Goal: Task Accomplishment & Management: Use online tool/utility

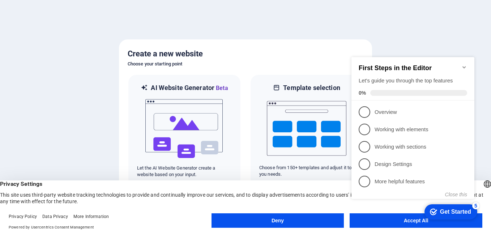
click at [415, 222] on div "checkmark Get Started 5 First Steps in the Editor Let's guide you through the t…" at bounding box center [415, 135] width 132 height 176
click at [411, 222] on div "checkmark Get Started 5 First Steps in the Editor Let's guide you through the t…" at bounding box center [415, 135] width 132 height 176
click at [412, 220] on div "checkmark Get Started 5 First Steps in the Editor Let's guide you through the t…" at bounding box center [415, 135] width 132 height 176
click at [458, 211] on div "Get Started" at bounding box center [455, 212] width 31 height 7
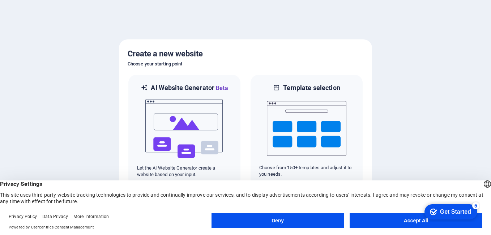
click at [457, 211] on div "Get Started" at bounding box center [455, 212] width 31 height 7
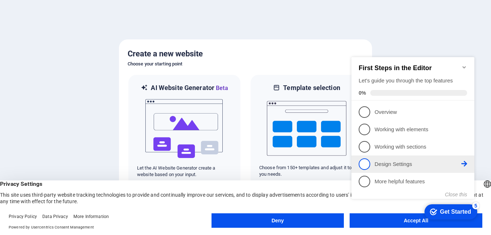
click at [380, 164] on p "Design Settings - incomplete" at bounding box center [418, 165] width 87 height 8
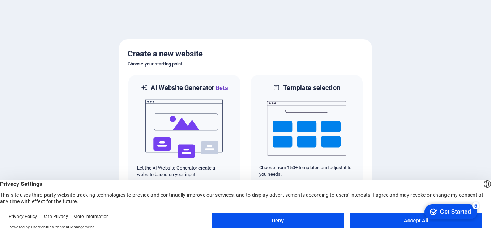
click at [420, 221] on div "checkmark Get Started 5 First Steps in the Editor Let's guide you through the t…" at bounding box center [450, 212] width 62 height 22
click at [279, 221] on button "Deny" at bounding box center [278, 220] width 133 height 14
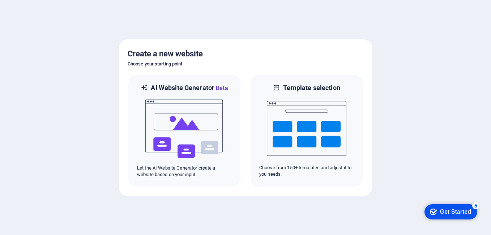
click at [456, 211] on div "Get Started" at bounding box center [455, 212] width 31 height 7
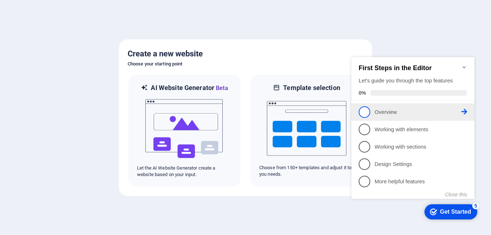
click at [364, 111] on span "1" at bounding box center [365, 112] width 12 height 12
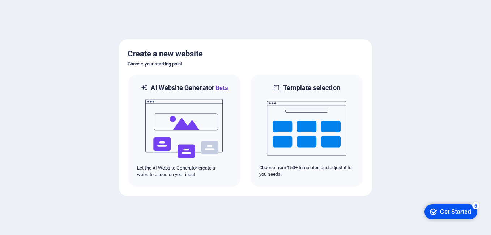
click at [445, 214] on div "Get Started" at bounding box center [455, 212] width 31 height 7
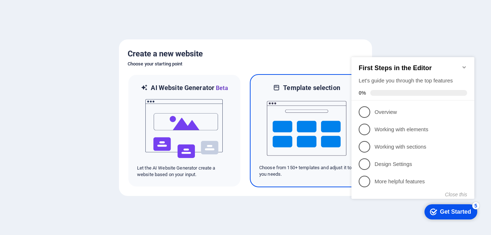
click at [318, 124] on img at bounding box center [307, 128] width 80 height 72
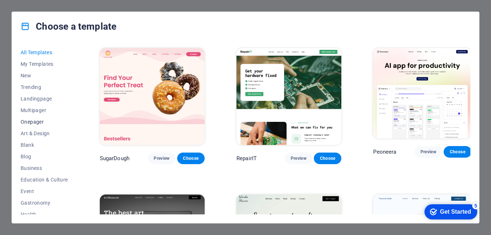
click at [34, 122] on span "Onepager" at bounding box center [44, 122] width 47 height 6
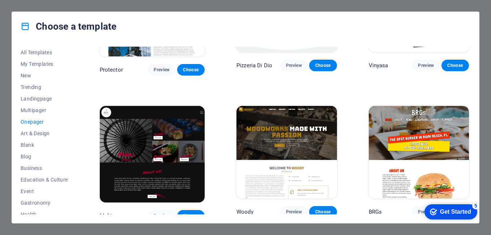
scroll to position [1266, 0]
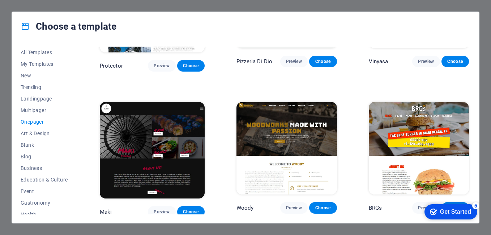
click at [303, 104] on img at bounding box center [287, 148] width 100 height 93
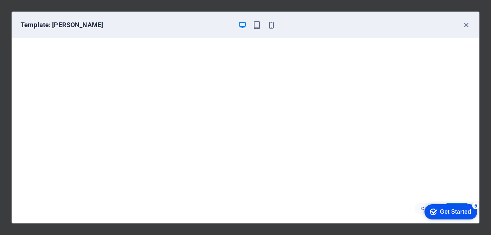
click at [454, 211] on div "Get Started" at bounding box center [455, 212] width 31 height 7
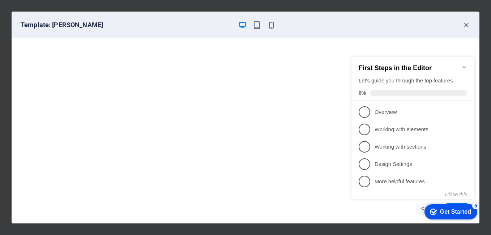
click at [451, 214] on div "Get Started" at bounding box center [455, 212] width 31 height 7
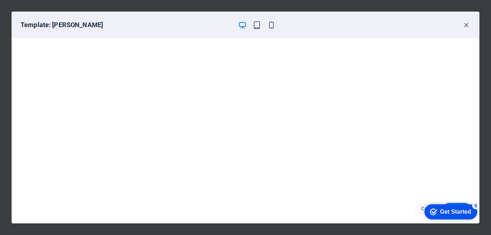
click at [451, 214] on div "Get Started" at bounding box center [455, 212] width 31 height 7
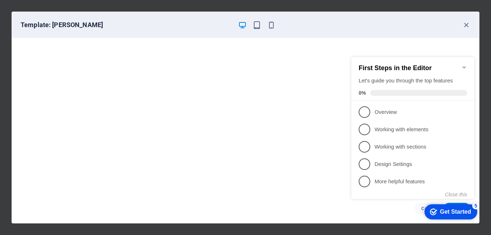
click at [467, 211] on div "Get Started" at bounding box center [455, 212] width 31 height 7
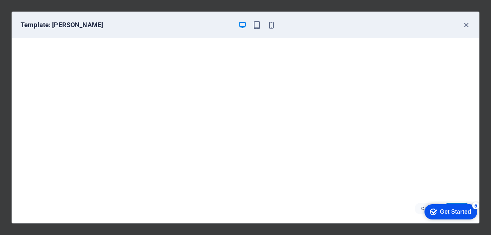
click at [471, 215] on div "Get Started" at bounding box center [455, 212] width 31 height 7
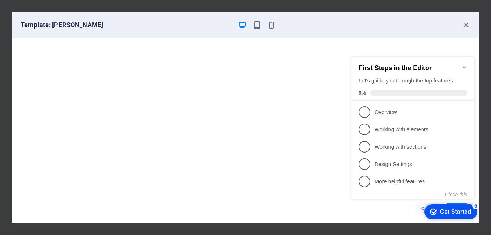
click at [467, 211] on div "Get Started" at bounding box center [455, 212] width 31 height 7
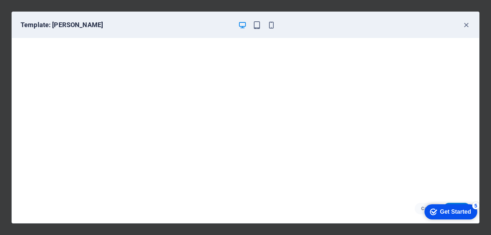
click at [471, 215] on div "Get Started" at bounding box center [455, 212] width 31 height 7
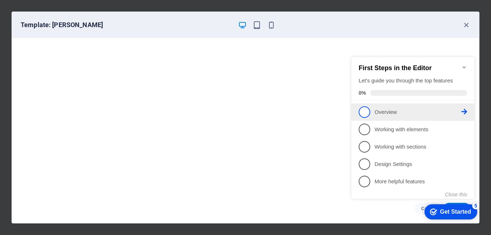
click at [384, 111] on p "Overview - incomplete" at bounding box center [418, 113] width 87 height 8
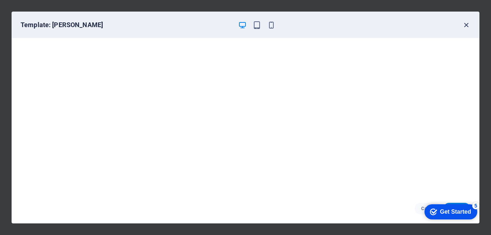
click at [468, 25] on icon "button" at bounding box center [466, 25] width 8 height 8
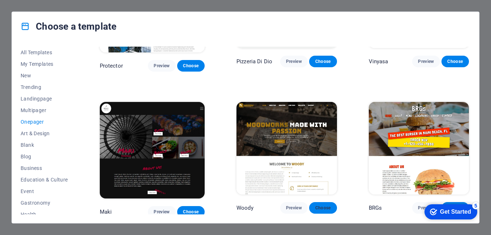
click at [321, 205] on span "Choose" at bounding box center [323, 208] width 16 height 6
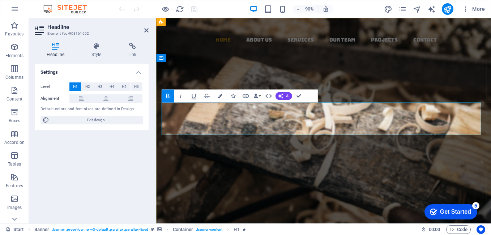
click at [229, 161] on strong "MANSKEN WEB" at bounding box center [343, 181] width 228 height 40
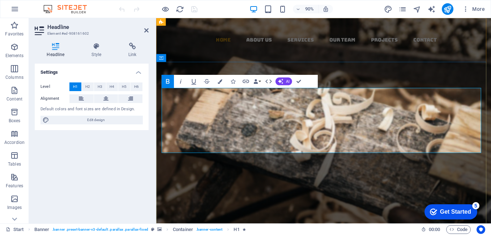
click at [456, 163] on h1 "WELCOME TO MANSKEN WEB" at bounding box center [342, 199] width 361 height 72
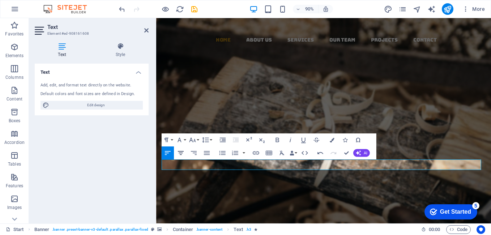
click at [181, 153] on icon "button" at bounding box center [181, 153] width 8 height 8
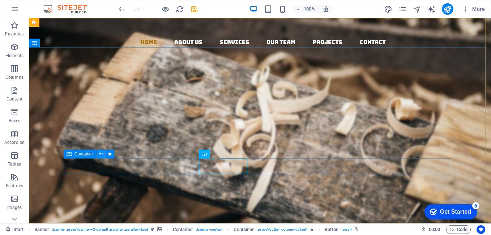
click at [101, 153] on icon at bounding box center [101, 155] width 4 height 8
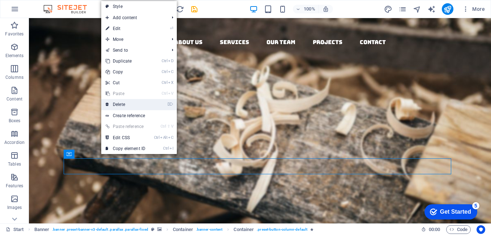
click at [120, 105] on link "⌦ Delete" at bounding box center [125, 104] width 48 height 11
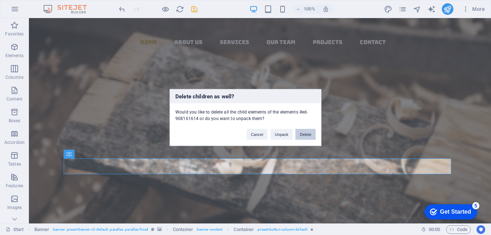
click at [304, 134] on button "Delete" at bounding box center [306, 134] width 20 height 11
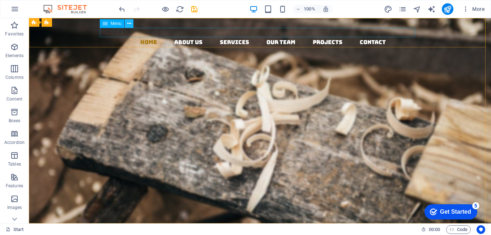
click at [128, 22] on icon at bounding box center [129, 24] width 4 height 8
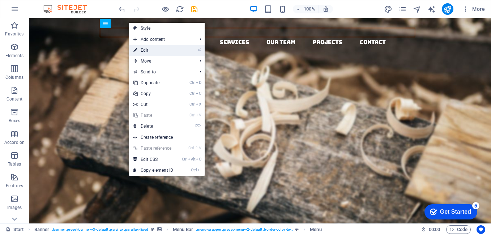
click at [148, 49] on link "⏎ Edit" at bounding box center [153, 50] width 48 height 11
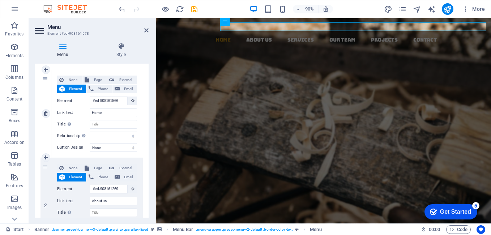
scroll to position [72, 0]
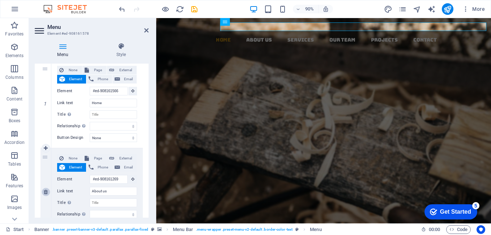
click at [46, 192] on icon at bounding box center [46, 192] width 4 height 5
select select
type input "#ed-908161389"
type input "Services"
select select
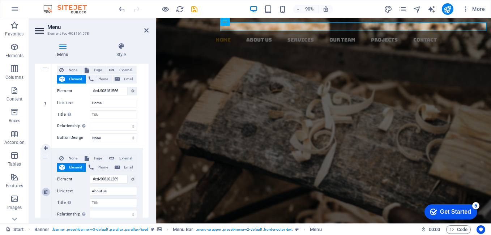
type input "#ed-908161452"
type input "Our Team"
select select
type input "#ed-908161545"
type input "Projects"
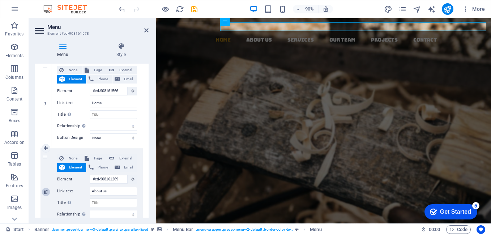
select select
type input "#ed-908161488"
type input "Contact"
select select
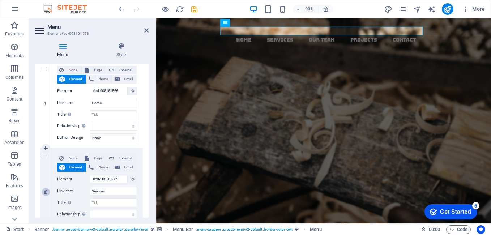
click at [47, 192] on icon at bounding box center [46, 192] width 4 height 5
select select
type input "#ed-908161452"
type input "Our Team"
select select
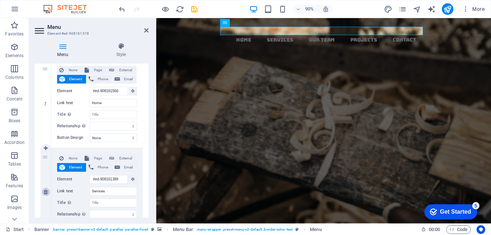
type input "#ed-908161545"
type input "Projects"
select select
type input "#ed-908161488"
type input "Contact"
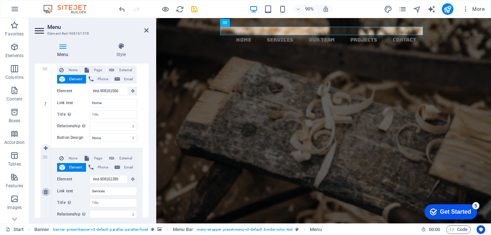
select select
click at [47, 192] on icon at bounding box center [46, 192] width 4 height 5
select select
type input "#ed-908161545"
type input "Projects"
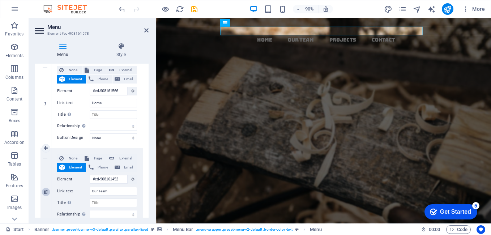
select select
type input "#ed-908161488"
type input "Contact"
select select
click at [47, 192] on icon at bounding box center [46, 192] width 4 height 5
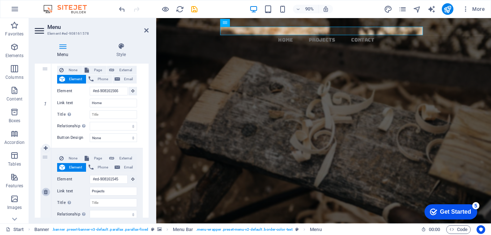
select select
type input "#ed-908161488"
type input "Contact"
select select
click at [47, 192] on icon at bounding box center [46, 192] width 4 height 5
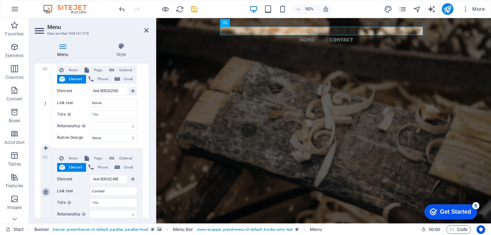
select select
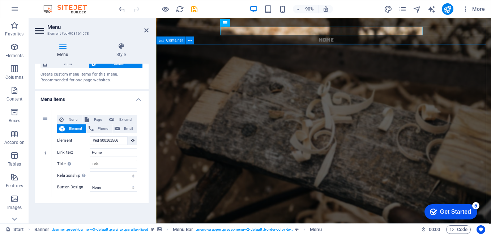
click at [249, 134] on div "WELCOME TO [PERSON_NAME] sORRY! WEB UNDER MAINTENANCE.. WILL BE BACK SOON!" at bounding box center [342, 212] width 372 height 156
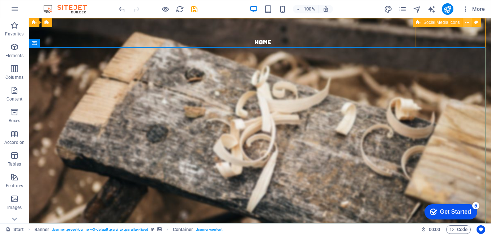
click at [468, 23] on icon at bounding box center [468, 23] width 4 height 8
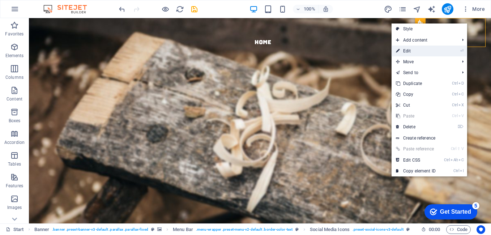
click at [415, 51] on link "⏎ Edit" at bounding box center [416, 51] width 48 height 11
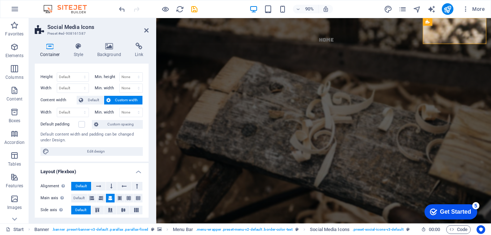
scroll to position [0, 0]
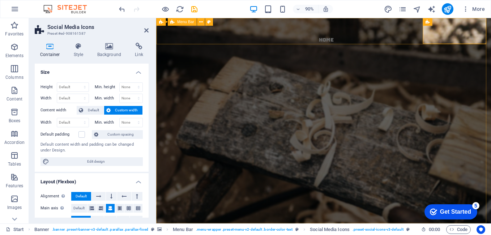
click at [419, 43] on div "Home" at bounding box center [342, 76] width 372 height 116
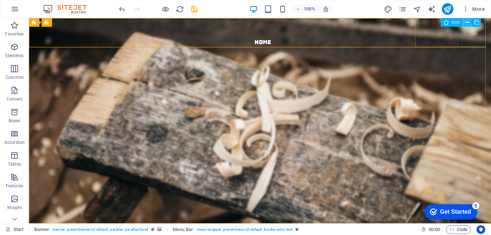
click at [469, 22] on icon at bounding box center [468, 23] width 4 height 8
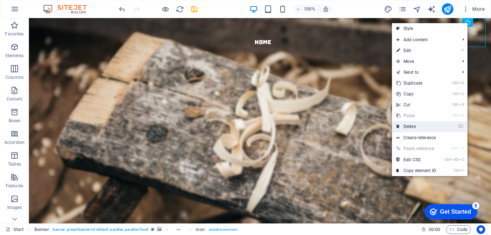
click at [418, 127] on link "⌦ Delete" at bounding box center [416, 126] width 48 height 11
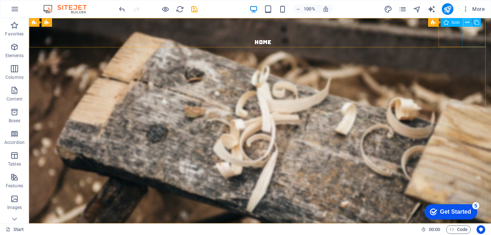
click at [468, 21] on icon at bounding box center [468, 23] width 4 height 8
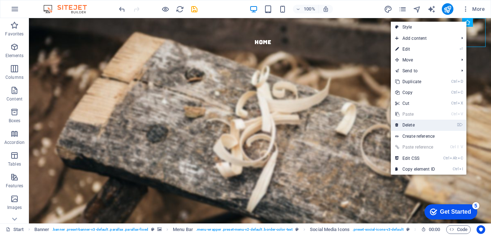
click at [412, 125] on link "⌦ Delete" at bounding box center [415, 125] width 48 height 11
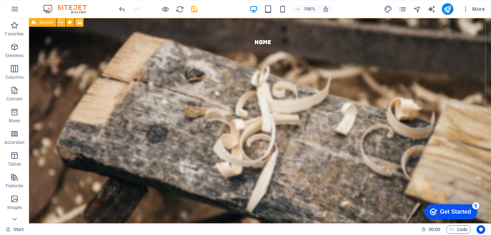
click at [62, 21] on icon at bounding box center [61, 23] width 4 height 8
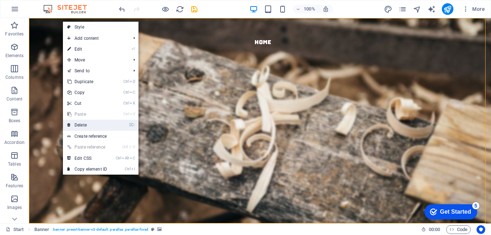
click at [83, 126] on link "⌦ Delete" at bounding box center [87, 125] width 48 height 11
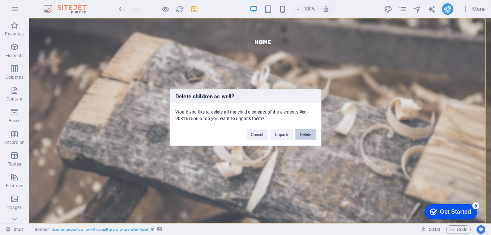
click at [305, 135] on button "Delete" at bounding box center [306, 134] width 20 height 11
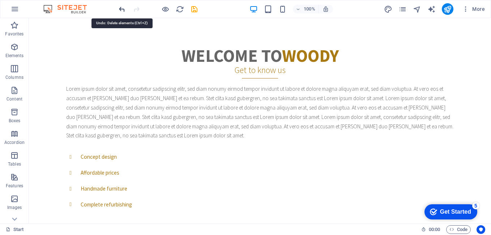
click at [121, 10] on icon "undo" at bounding box center [122, 9] width 8 height 8
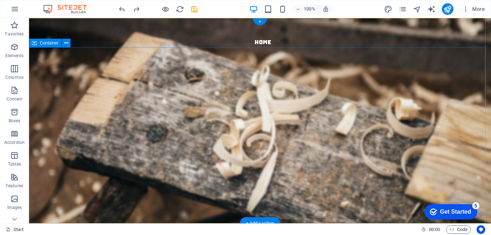
click at [174, 81] on div "WELCOME TO [PERSON_NAME] sORRY! WEB UNDER MAINTENANCE.. WILL BE BACK SOON!" at bounding box center [260, 154] width 462 height 156
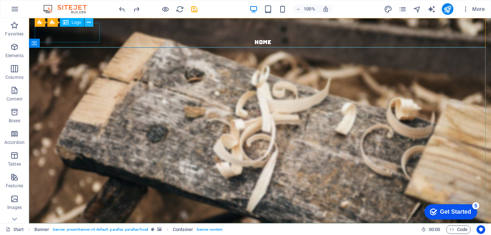
click at [89, 24] on icon at bounding box center [89, 23] width 4 height 8
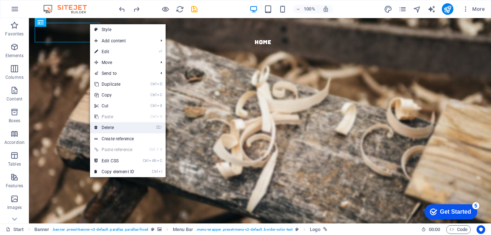
click at [114, 128] on link "⌦ Delete" at bounding box center [114, 127] width 48 height 11
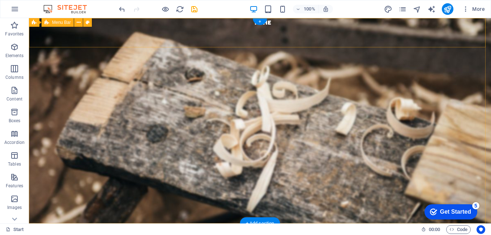
click at [145, 20] on div "Home" at bounding box center [260, 37] width 462 height 39
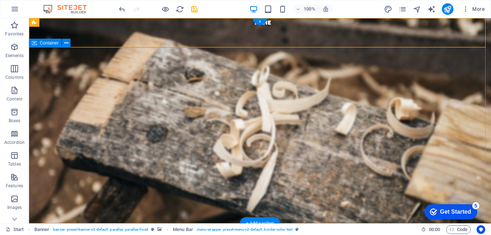
click at [106, 69] on div "WELCOME TO [PERSON_NAME] sORRY! WEB UNDER MAINTENANCE.. WILL BE BACK SOON!" at bounding box center [260, 135] width 462 height 156
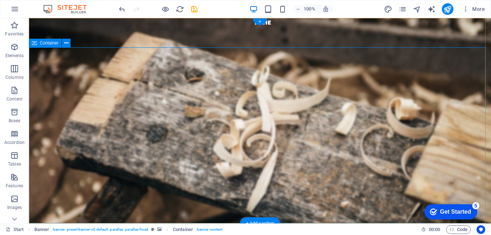
click at [80, 71] on div "WELCOME TO [PERSON_NAME] sORRY! WEB UNDER MAINTENANCE.. WILL BE BACK SOON!" at bounding box center [260, 135] width 462 height 156
click at [113, 24] on div "Home" at bounding box center [260, 37] width 462 height 39
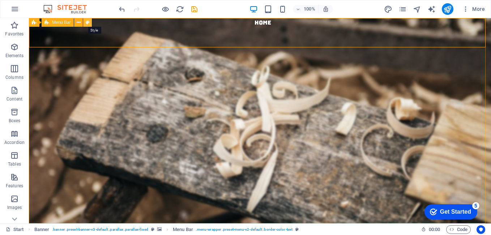
click at [88, 23] on icon at bounding box center [88, 23] width 4 height 8
select select "rem"
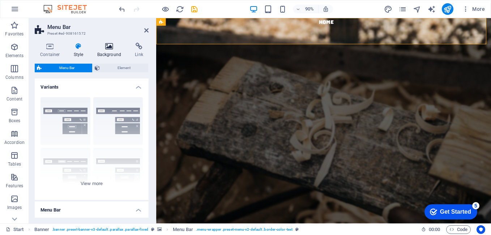
click at [108, 44] on icon at bounding box center [109, 46] width 35 height 7
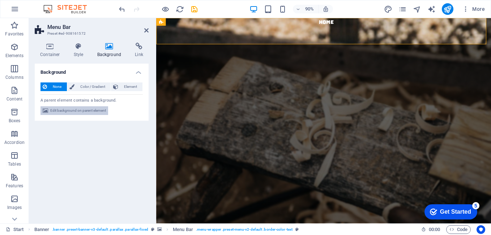
click at [44, 111] on icon at bounding box center [45, 110] width 5 height 9
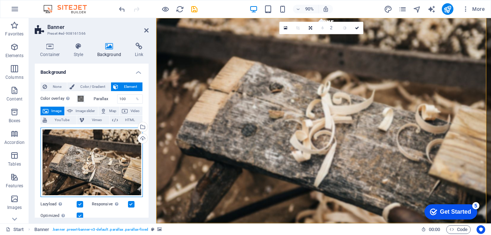
click at [107, 164] on div "Drag files here, click to choose files or select files from Files or our free s…" at bounding box center [92, 162] width 102 height 69
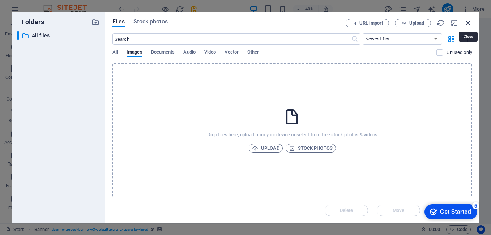
click at [468, 23] on icon "button" at bounding box center [469, 23] width 8 height 8
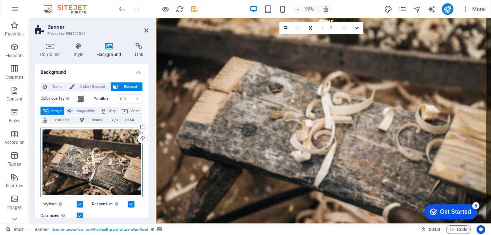
drag, startPoint x: 84, startPoint y: 151, endPoint x: 50, endPoint y: 133, distance: 38.7
click at [50, 133] on div "Drag files here, click to choose files or select files from Files or our free s…" at bounding box center [92, 162] width 102 height 69
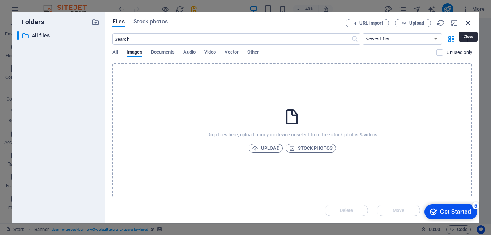
click at [468, 25] on icon "button" at bounding box center [469, 23] width 8 height 8
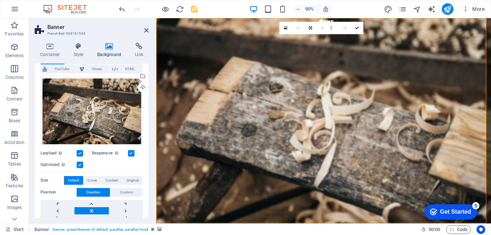
scroll to position [15, 0]
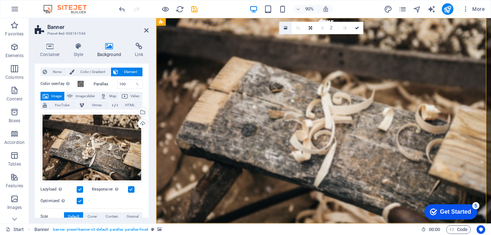
click at [286, 26] on icon at bounding box center [286, 28] width 4 height 5
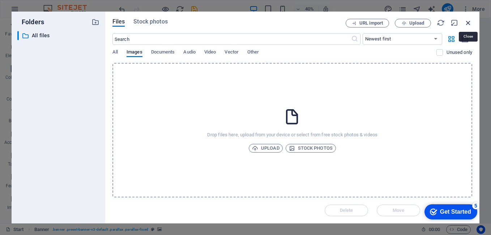
click at [471, 23] on icon "button" at bounding box center [469, 23] width 8 height 8
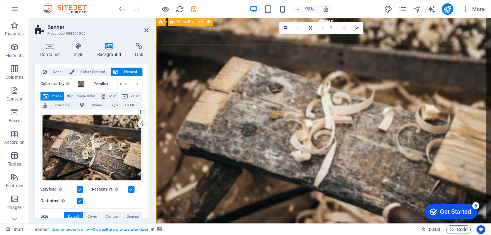
click at [202, 20] on icon at bounding box center [201, 21] width 4 height 7
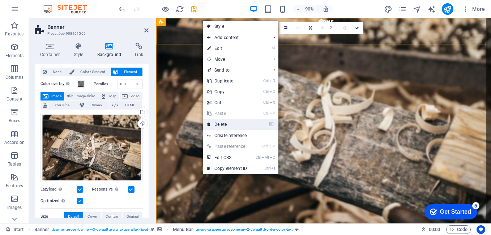
click at [225, 123] on link "⌦ Delete" at bounding box center [227, 124] width 48 height 11
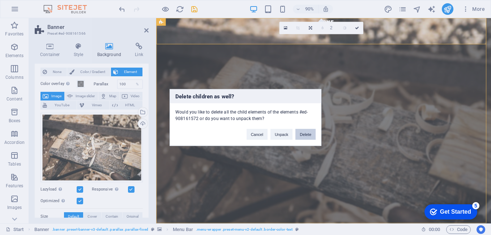
click at [308, 133] on button "Delete" at bounding box center [306, 134] width 20 height 11
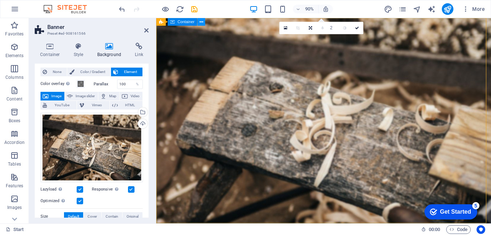
click at [203, 21] on icon at bounding box center [201, 21] width 4 height 7
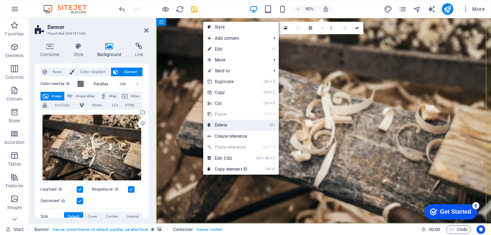
click at [227, 125] on link "⌦ Delete" at bounding box center [227, 125] width 48 height 11
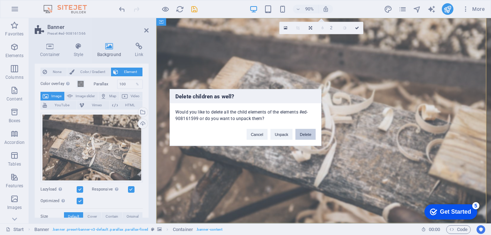
click at [304, 134] on button "Delete" at bounding box center [306, 134] width 20 height 11
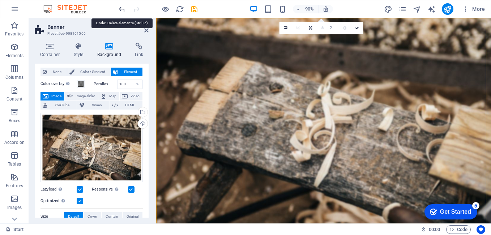
click at [122, 8] on icon "undo" at bounding box center [122, 9] width 8 height 8
click at [135, 8] on icon "redo" at bounding box center [136, 9] width 8 height 8
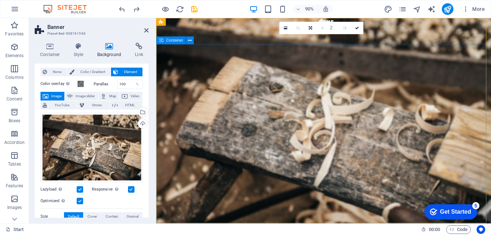
click at [254, 73] on div "WELCOME TO [PERSON_NAME] sORRY! WEB UNDER MAINTENANCE.. WILL BE BACK SOON!" at bounding box center [342, 135] width 372 height 156
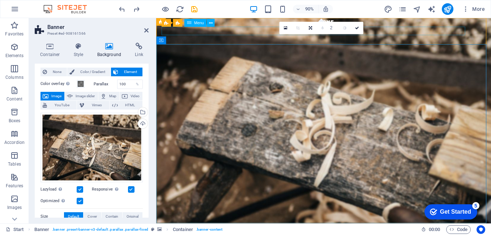
click at [439, 28] on nav "Home" at bounding box center [345, 22] width 367 height 9
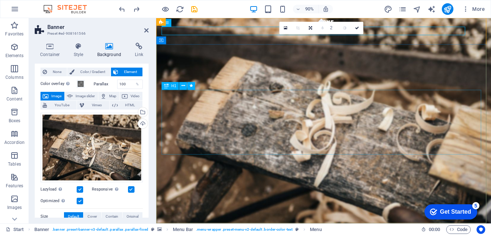
click at [491, 100] on div "WELCOME TO [GEOGRAPHIC_DATA]" at bounding box center [342, 122] width 361 height 72
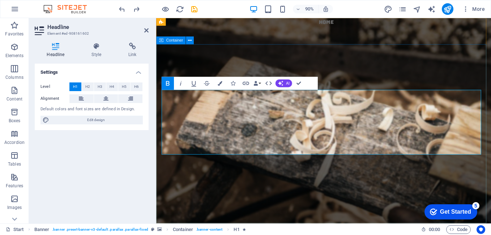
click at [474, 79] on div "WELCOME TO [PERSON_NAME] sORRY! WEB UNDER MAINTENANCE.. WILL BE BACK SOON!" at bounding box center [342, 135] width 372 height 156
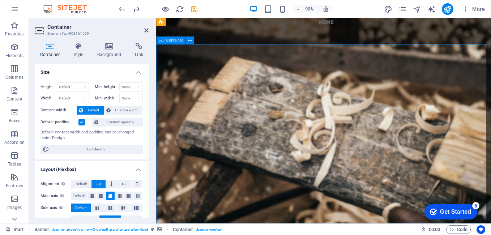
click at [474, 79] on div "WELCOME TO [PERSON_NAME] sORRY! WEB UNDER MAINTENANCE.. WILL BE BACK SOON!" at bounding box center [342, 135] width 372 height 156
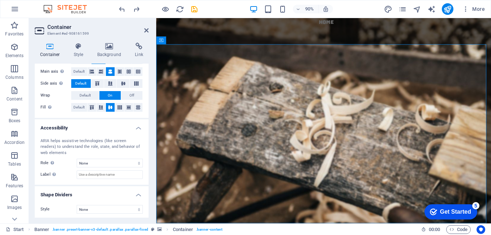
scroll to position [126, 0]
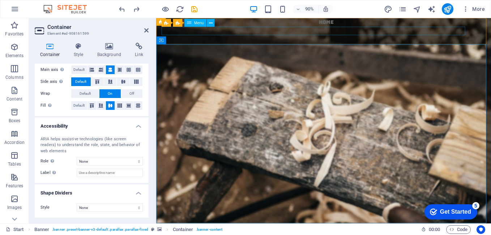
click at [249, 28] on nav "Home" at bounding box center [345, 22] width 367 height 9
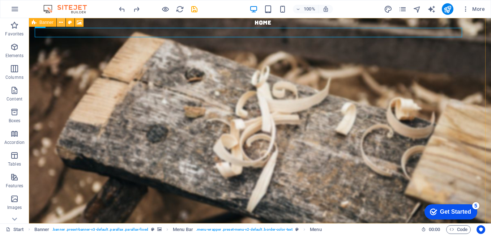
click at [63, 22] on button at bounding box center [61, 22] width 9 height 9
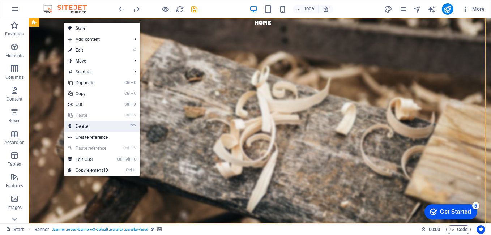
click at [87, 126] on link "⌦ Delete" at bounding box center [88, 126] width 48 height 11
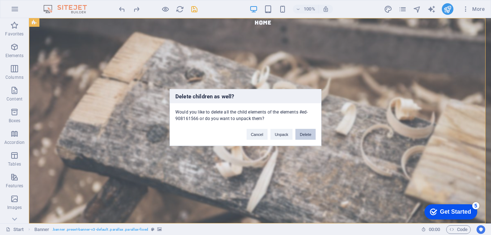
click at [309, 134] on button "Delete" at bounding box center [306, 134] width 20 height 11
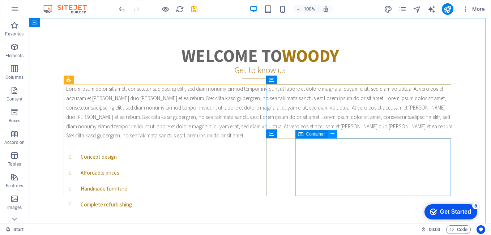
click at [335, 133] on icon at bounding box center [333, 134] width 4 height 8
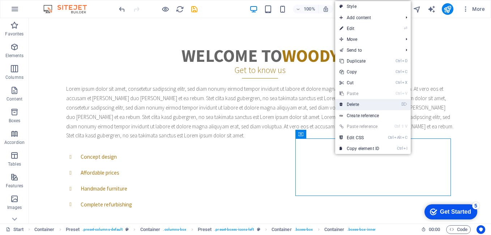
click at [350, 105] on link "⌦ Delete" at bounding box center [359, 104] width 48 height 11
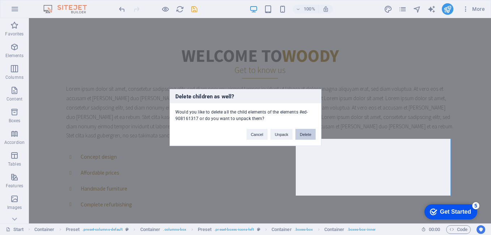
click at [310, 133] on button "Delete" at bounding box center [306, 134] width 20 height 11
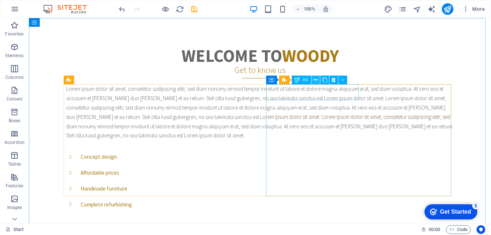
click at [314, 80] on icon at bounding box center [316, 80] width 4 height 8
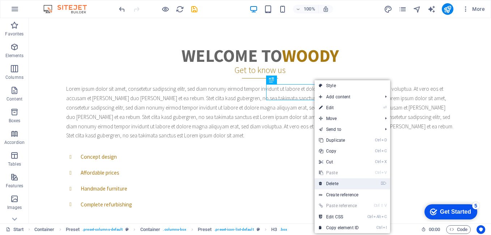
click at [331, 182] on link "⌦ Delete" at bounding box center [339, 183] width 48 height 11
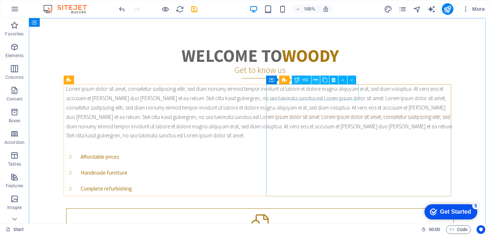
click at [318, 80] on icon at bounding box center [316, 80] width 4 height 8
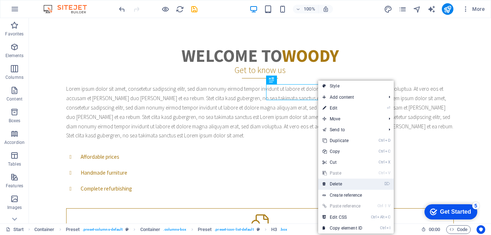
click at [338, 183] on link "⌦ Delete" at bounding box center [342, 184] width 48 height 11
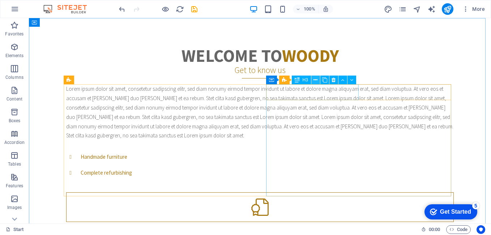
click at [317, 80] on icon at bounding box center [316, 80] width 4 height 8
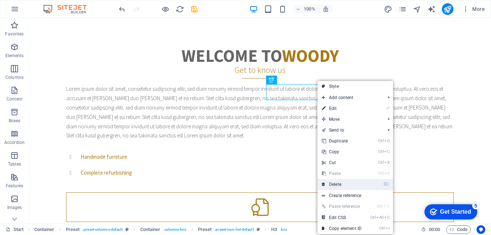
click at [337, 184] on link "⌦ Delete" at bounding box center [342, 184] width 48 height 11
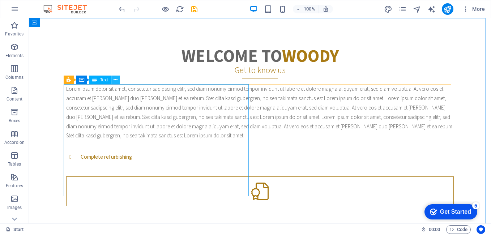
click at [115, 80] on icon at bounding box center [116, 80] width 4 height 8
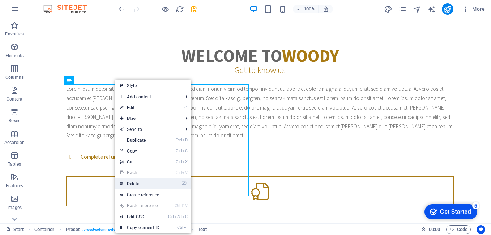
click at [134, 185] on link "⌦ Delete" at bounding box center [139, 183] width 48 height 11
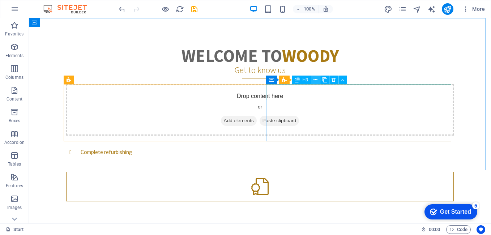
click at [317, 80] on icon at bounding box center [316, 80] width 4 height 8
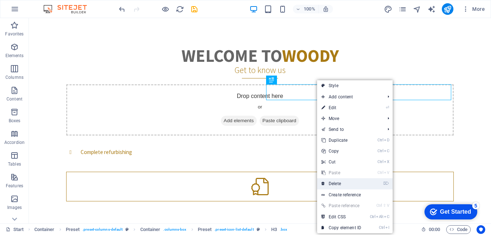
click at [337, 184] on link "⌦ Delete" at bounding box center [341, 183] width 48 height 11
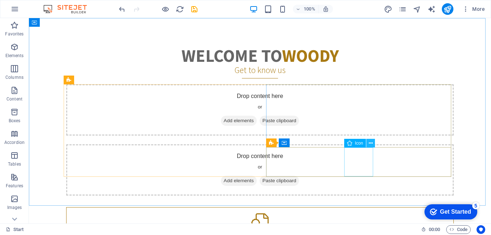
click at [371, 143] on icon at bounding box center [371, 144] width 4 height 8
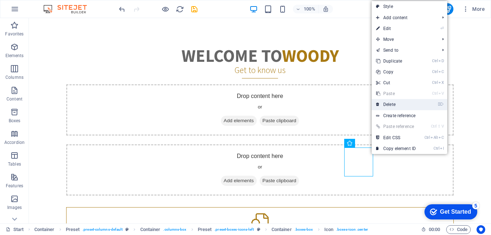
click at [389, 102] on link "⌦ Delete" at bounding box center [396, 104] width 48 height 11
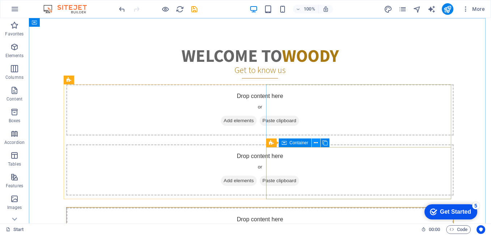
click at [317, 141] on icon at bounding box center [316, 143] width 4 height 8
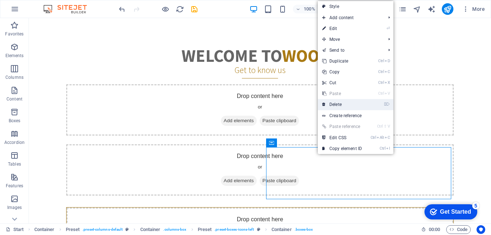
click at [339, 103] on link "⌦ Delete" at bounding box center [342, 104] width 48 height 11
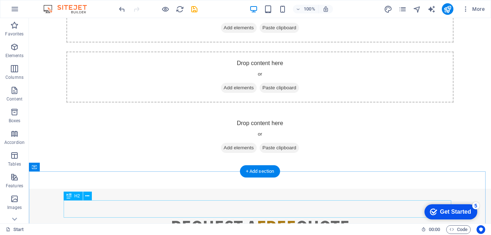
scroll to position [109, 0]
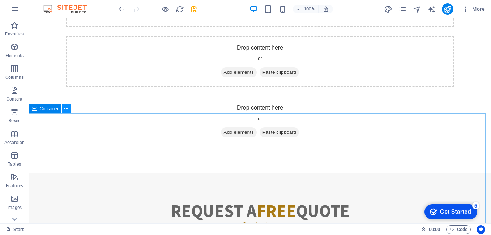
click at [67, 107] on icon at bounding box center [66, 109] width 4 height 8
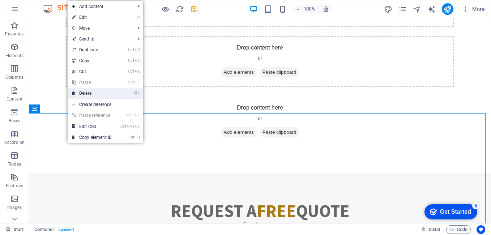
click at [92, 88] on link "⌦ Delete" at bounding box center [92, 93] width 48 height 11
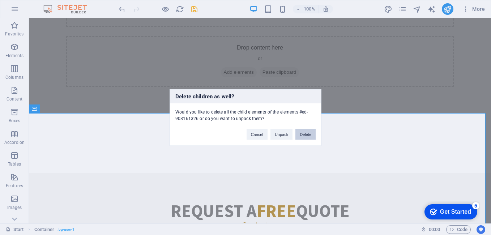
click at [305, 136] on button "Delete" at bounding box center [306, 134] width 20 height 11
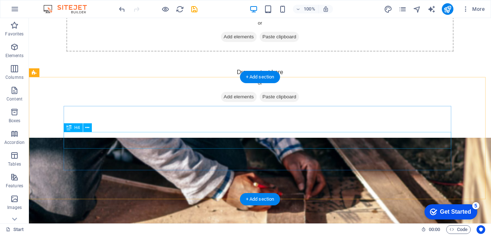
scroll to position [145, 0]
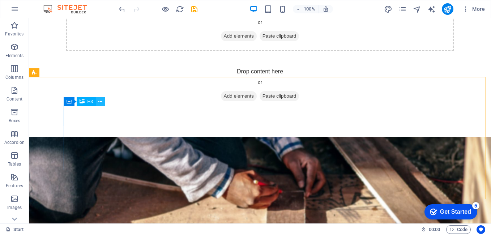
click at [100, 102] on icon at bounding box center [100, 102] width 4 height 8
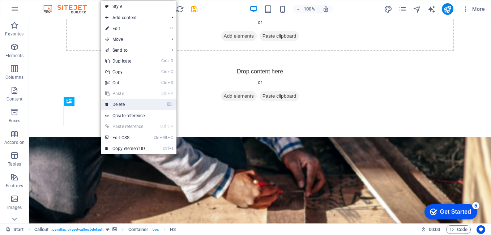
click at [117, 106] on link "⌦ Delete" at bounding box center [125, 104] width 48 height 11
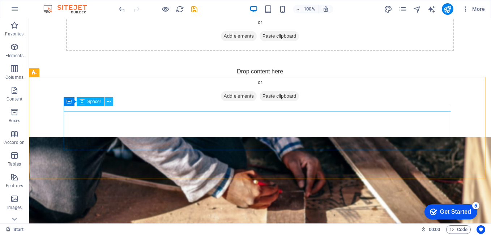
click at [108, 100] on icon at bounding box center [109, 102] width 4 height 8
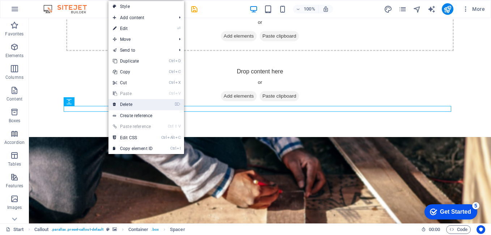
click at [129, 104] on link "⌦ Delete" at bounding box center [133, 104] width 48 height 11
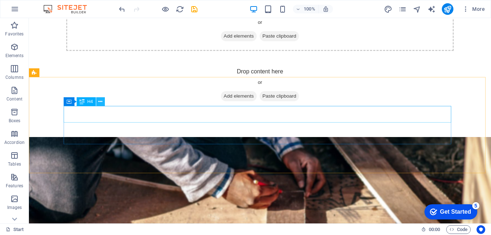
click at [101, 102] on icon at bounding box center [100, 102] width 4 height 8
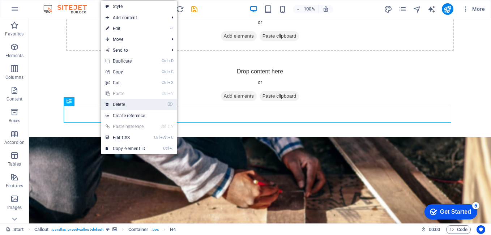
click at [119, 105] on link "⌦ Delete" at bounding box center [125, 104] width 48 height 11
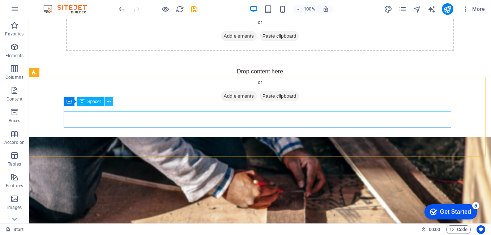
click at [108, 102] on icon at bounding box center [109, 102] width 4 height 8
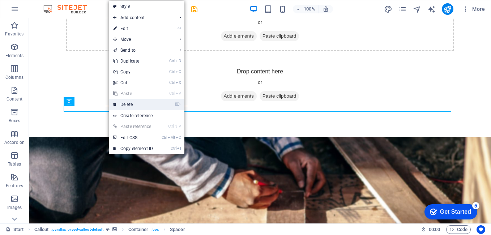
click at [126, 106] on link "⌦ Delete" at bounding box center [133, 104] width 48 height 11
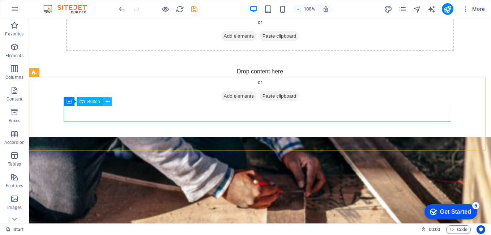
click at [108, 100] on icon at bounding box center [108, 102] width 4 height 8
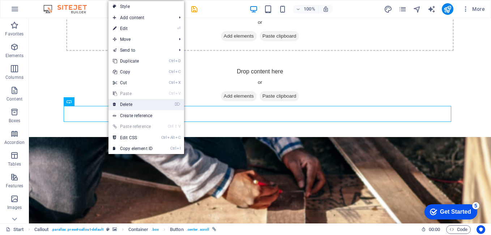
click at [123, 102] on link "⌦ Delete" at bounding box center [133, 104] width 48 height 11
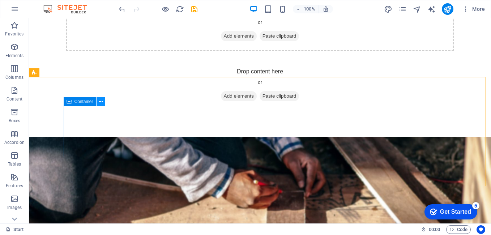
click at [103, 101] on button at bounding box center [101, 101] width 9 height 9
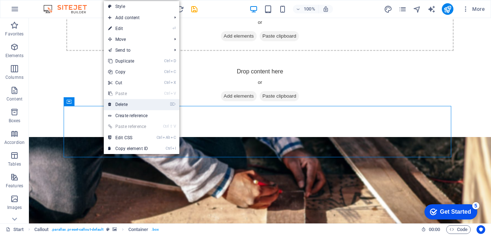
click at [120, 103] on link "⌦ Delete" at bounding box center [128, 104] width 48 height 11
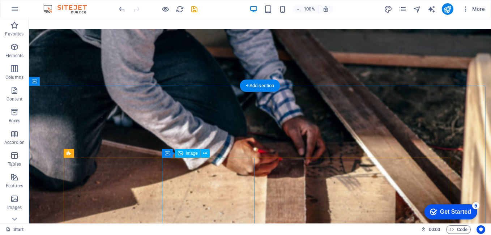
scroll to position [253, 0]
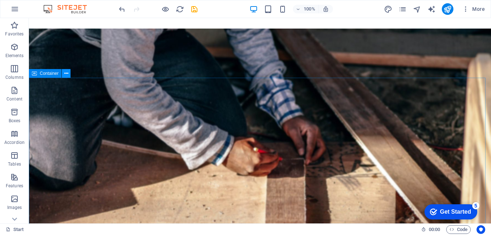
click at [67, 72] on icon at bounding box center [66, 74] width 4 height 8
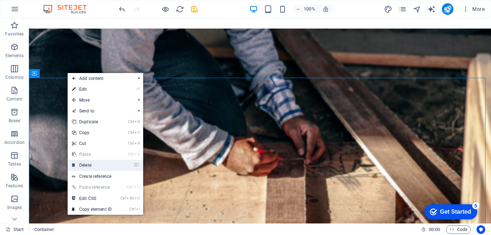
click at [86, 166] on link "⌦ Delete" at bounding box center [92, 165] width 48 height 11
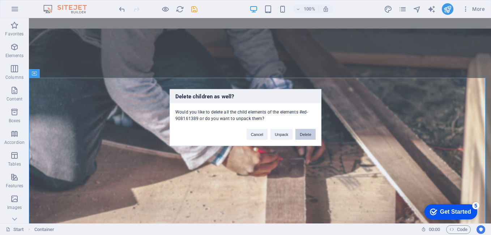
click at [306, 132] on button "Delete" at bounding box center [306, 134] width 20 height 11
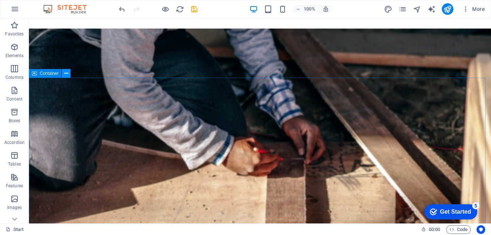
click at [65, 72] on icon at bounding box center [66, 74] width 4 height 8
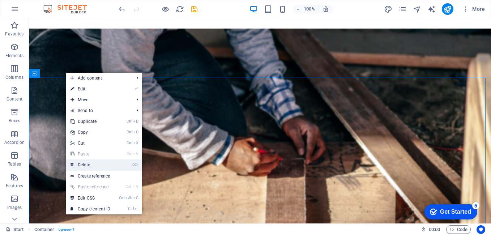
click at [88, 165] on link "⌦ Delete" at bounding box center [90, 165] width 48 height 11
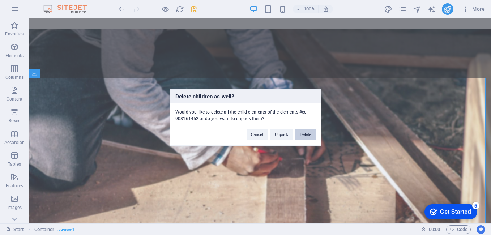
click at [311, 134] on button "Delete" at bounding box center [306, 134] width 20 height 11
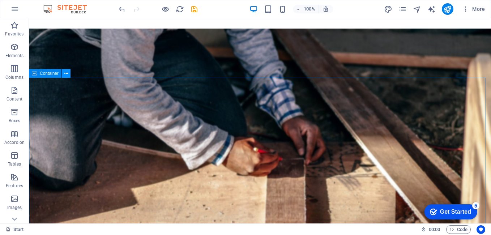
click at [68, 73] on icon at bounding box center [66, 74] width 4 height 8
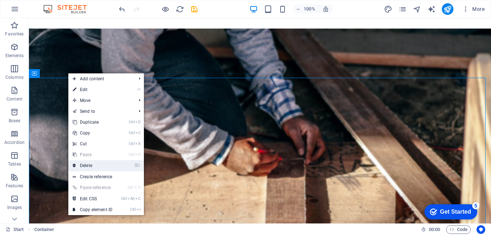
click at [88, 166] on link "⌦ Delete" at bounding box center [92, 165] width 48 height 11
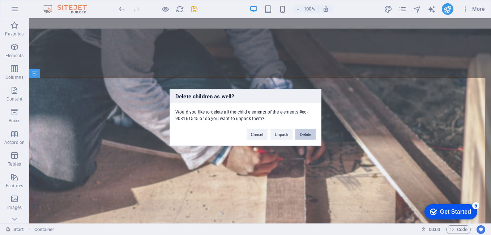
click at [307, 134] on button "Delete" at bounding box center [306, 134] width 20 height 11
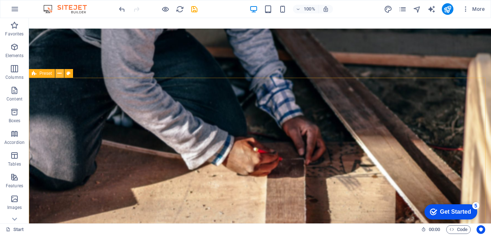
click at [59, 72] on icon at bounding box center [60, 74] width 4 height 8
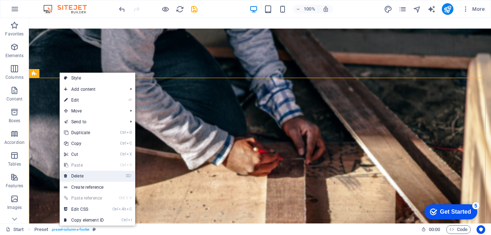
click at [83, 174] on link "⌦ Delete" at bounding box center [84, 176] width 48 height 11
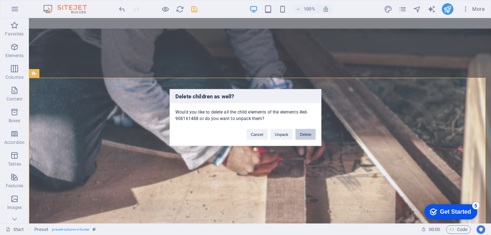
click at [311, 131] on button "Delete" at bounding box center [306, 134] width 20 height 11
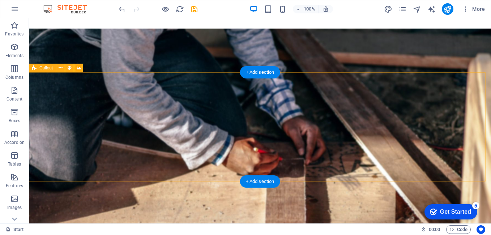
scroll to position [149, 0]
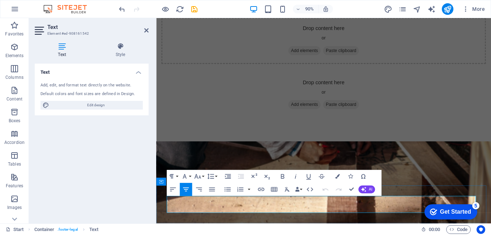
drag, startPoint x: 368, startPoint y: 230, endPoint x: 328, endPoint y: 223, distance: 40.5
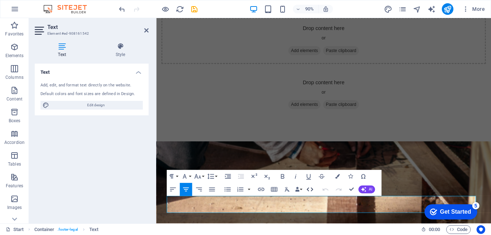
scroll to position [117, 0]
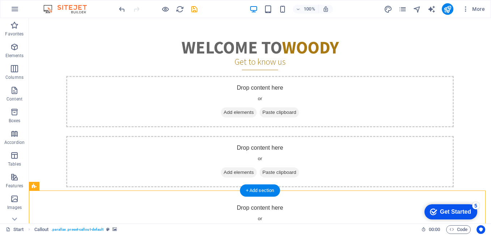
scroll to position [0, 0]
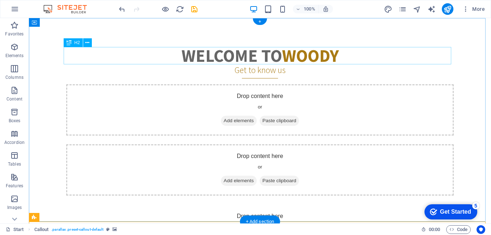
click at [265, 54] on div "Welcome to [PERSON_NAME]" at bounding box center [260, 55] width 388 height 17
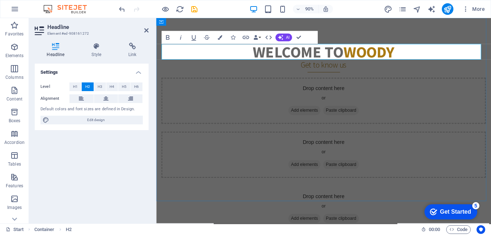
click at [343, 59] on h2 "Welcome to [PERSON_NAME]" at bounding box center [342, 55] width 361 height 17
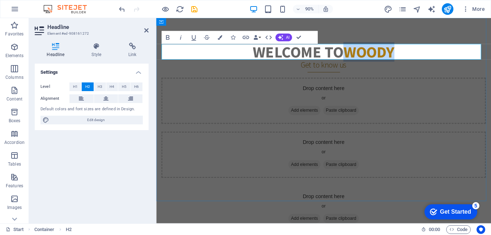
drag, startPoint x: 363, startPoint y: 56, endPoint x: 474, endPoint y: 60, distance: 111.5
click at [474, 60] on h2 "Welcome to [PERSON_NAME]" at bounding box center [342, 55] width 361 height 17
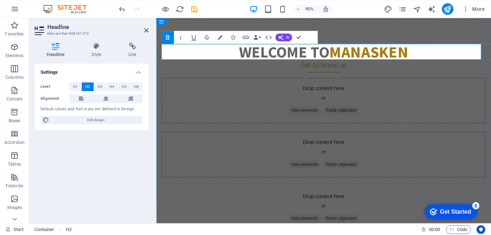
click at [395, 56] on strong "MANASKEN" at bounding box center [393, 56] width 88 height 22
click at [437, 50] on h2 "Welcome to [GEOGRAPHIC_DATA]" at bounding box center [342, 55] width 361 height 17
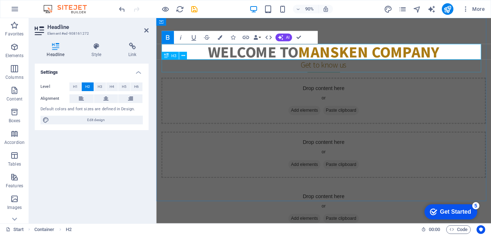
click at [338, 72] on div "Get to know us" at bounding box center [342, 71] width 361 height 14
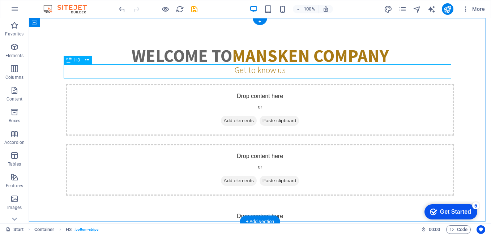
click at [280, 73] on div "Get to know us" at bounding box center [260, 71] width 388 height 14
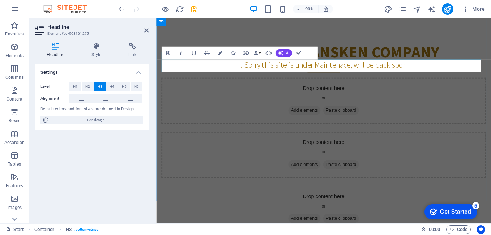
click at [432, 71] on h3 "..Sorry this site is under Maintenace, will be back soon" at bounding box center [342, 69] width 361 height 11
click at [350, 144] on div "Drop content here or Add elements Paste clipboard" at bounding box center [342, 169] width 361 height 51
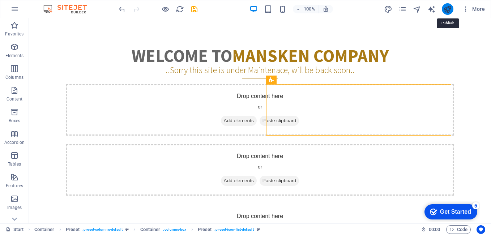
click at [449, 9] on icon "publish" at bounding box center [448, 9] width 8 height 8
